Goal: Use online tool/utility: Utilize a website feature to perform a specific function

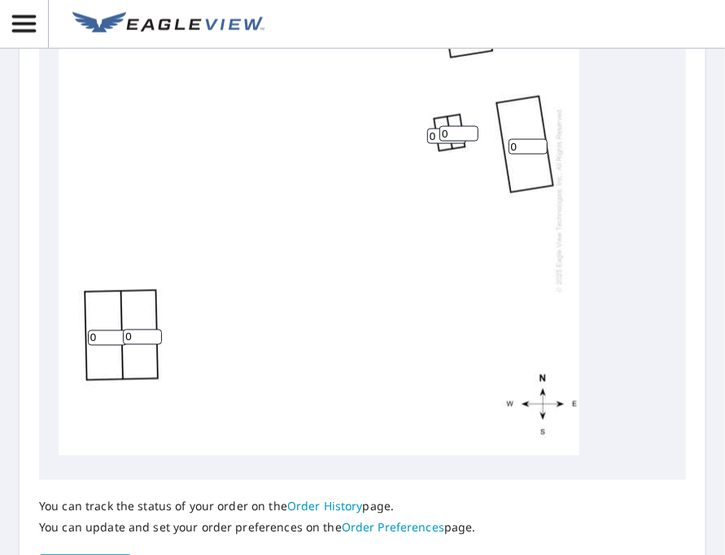
scroll to position [895, 0]
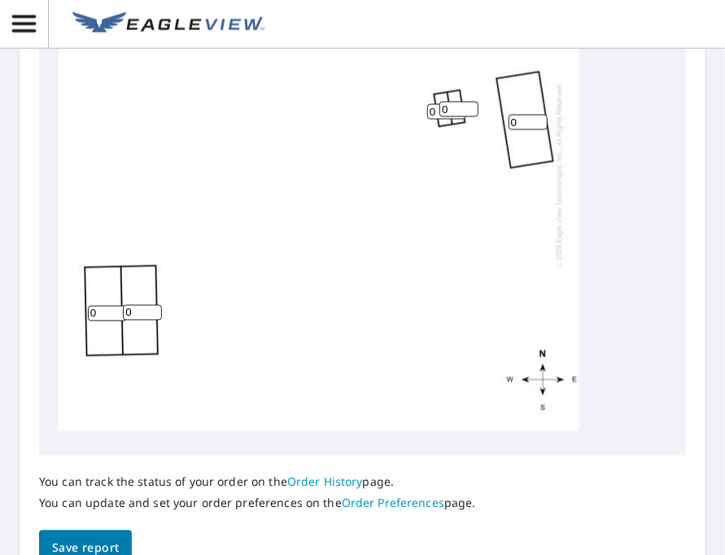
click at [144, 305] on input "0" at bounding box center [142, 312] width 39 height 15
type input "0"
type input "6"
click at [97, 306] on input "0" at bounding box center [107, 313] width 39 height 15
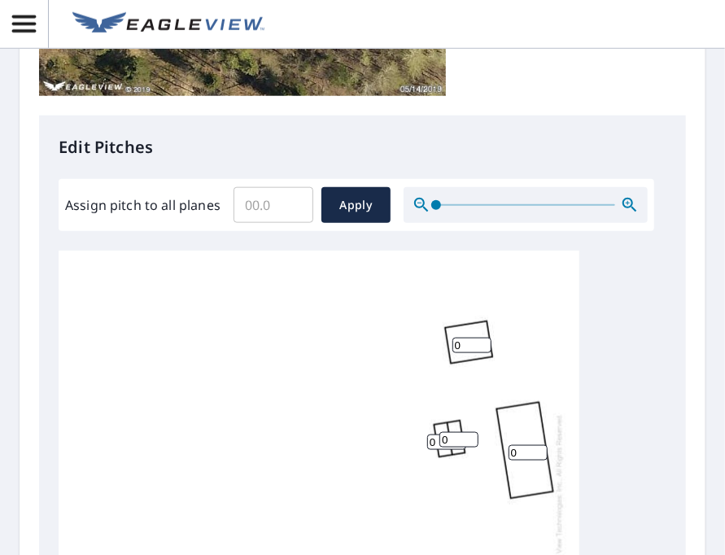
scroll to position [16, 0]
type input "6"
click at [282, 204] on input "Assign pitch to all planes" at bounding box center [273, 205] width 80 height 46
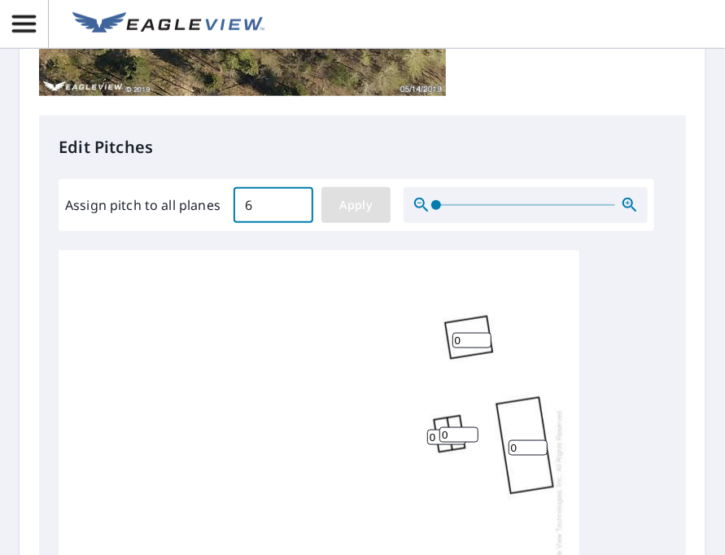
type input "6"
click at [372, 209] on span "Apply" at bounding box center [355, 205] width 43 height 20
type input "6"
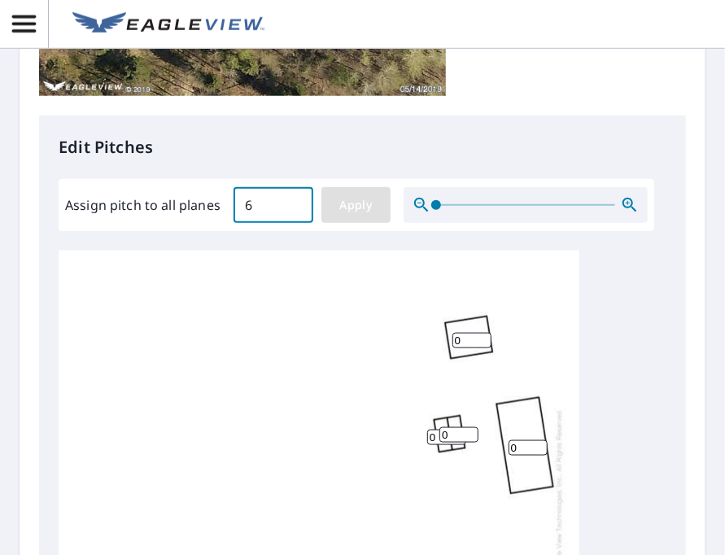
type input "6"
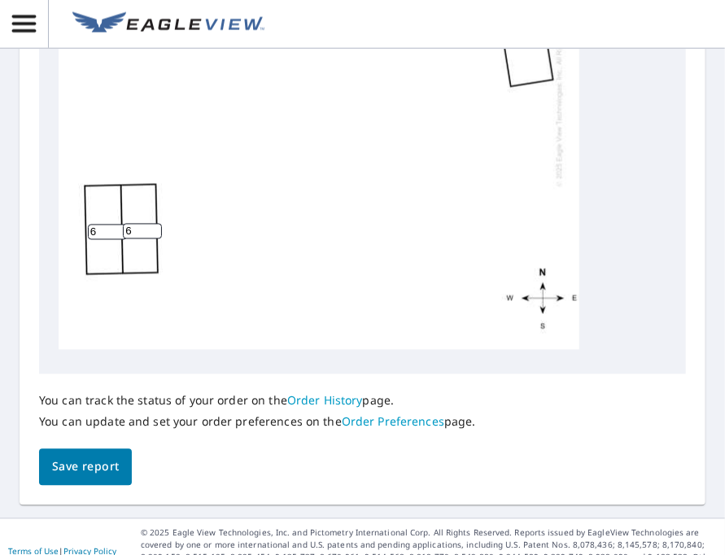
scroll to position [1004, 0]
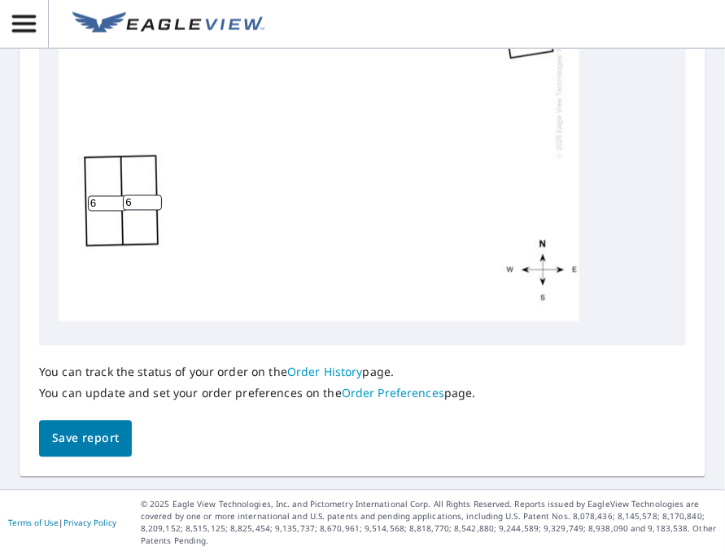
click at [79, 436] on span "Save report" at bounding box center [85, 439] width 67 height 20
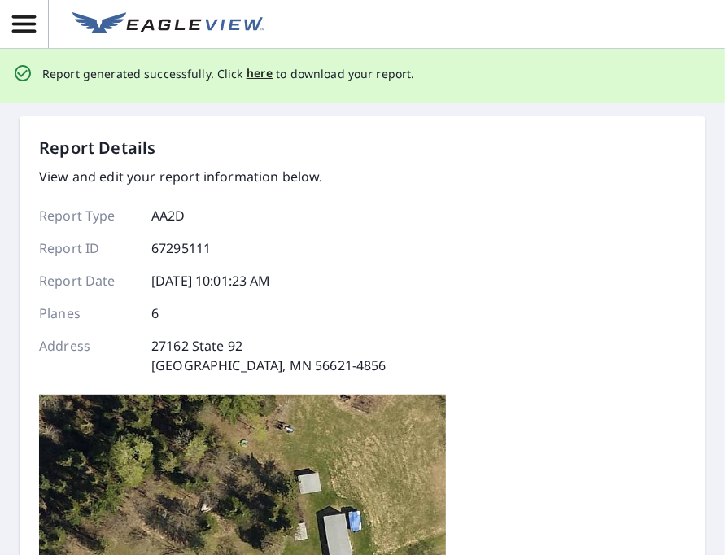
scroll to position [0, 0]
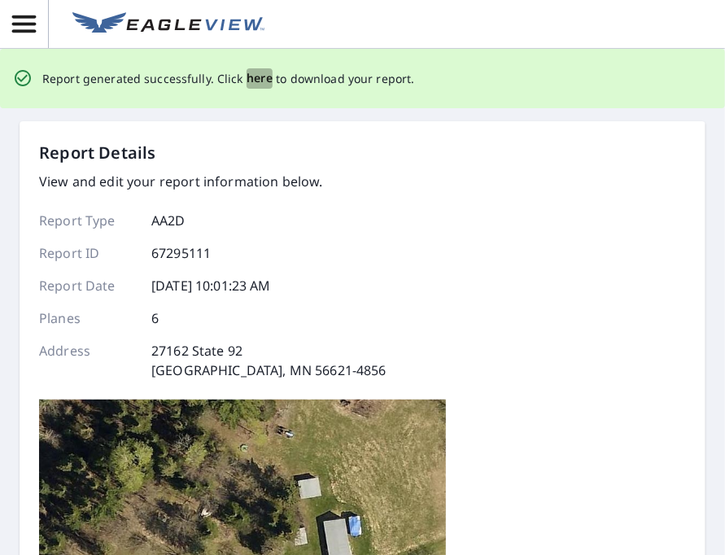
click at [259, 78] on span "here" at bounding box center [259, 78] width 27 height 20
